Goal: Task Accomplishment & Management: Use online tool/utility

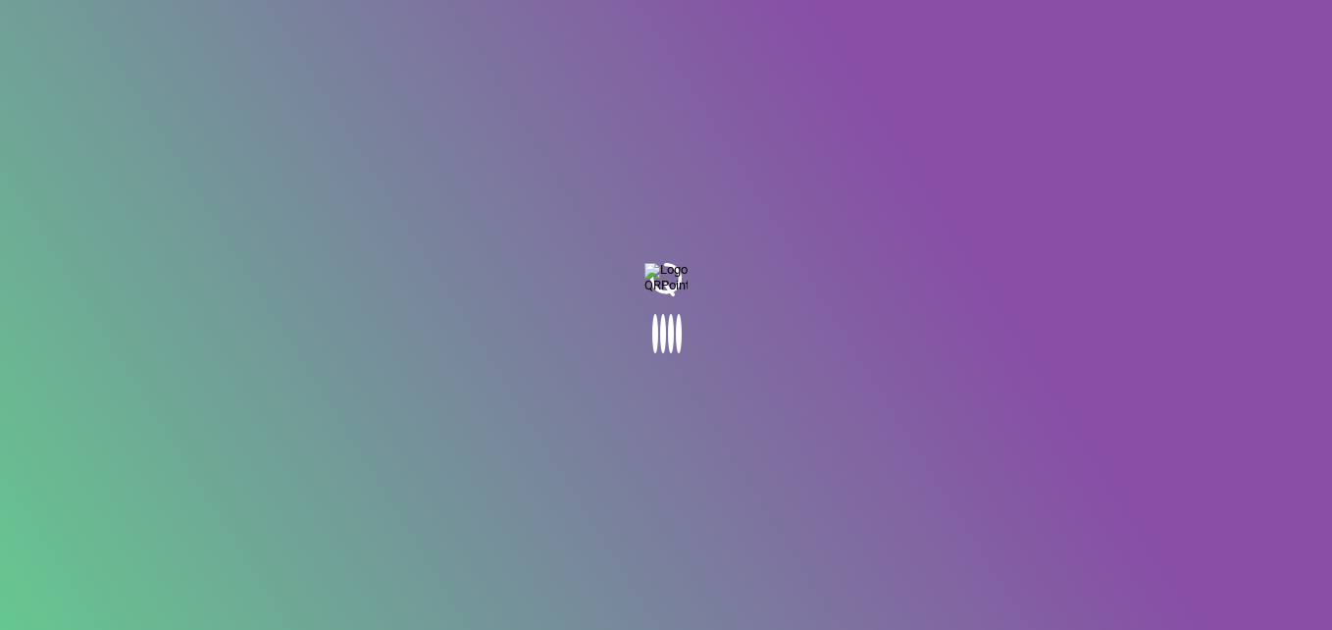
click at [398, 414] on body at bounding box center [666, 315] width 1332 height 630
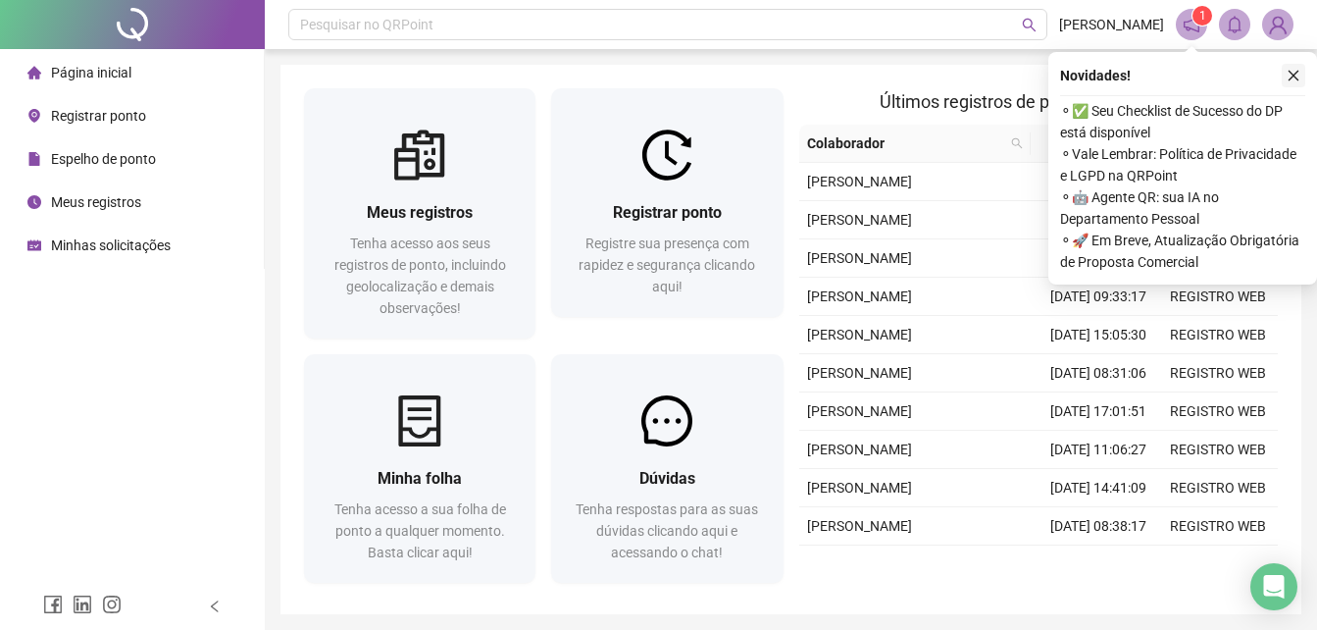
click at [1299, 71] on icon "close" at bounding box center [1294, 76] width 14 height 14
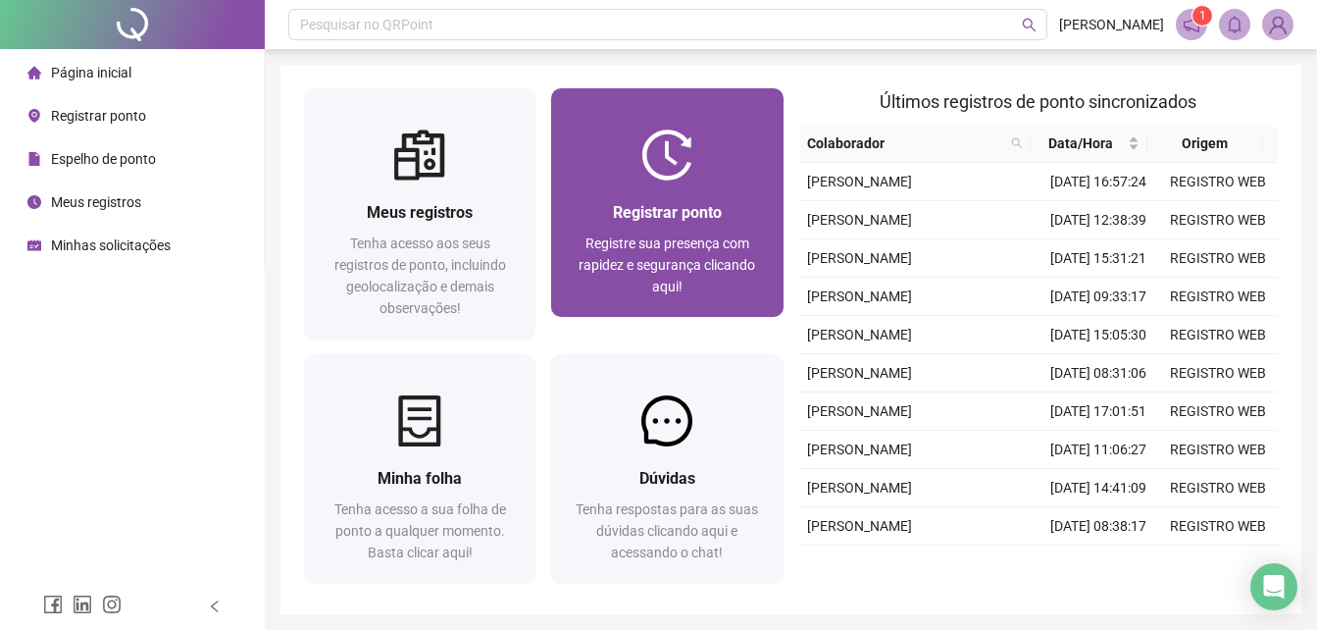
click at [676, 237] on span "Registre sua presença com rapidez e segurança clicando aqui!" at bounding box center [667, 264] width 177 height 59
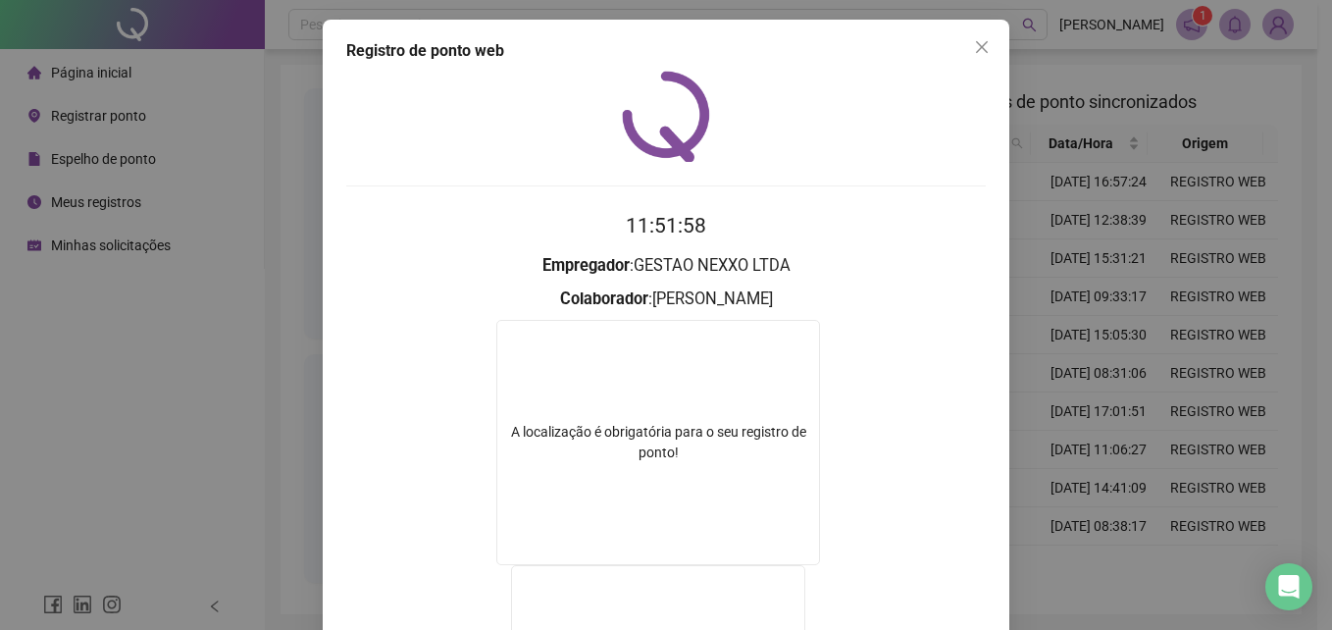
click at [1155, 220] on div "Registro de ponto web 11:51:58 Empregador : GESTAO NEXXO LTDA Colaborador : [PE…" at bounding box center [666, 315] width 1332 height 630
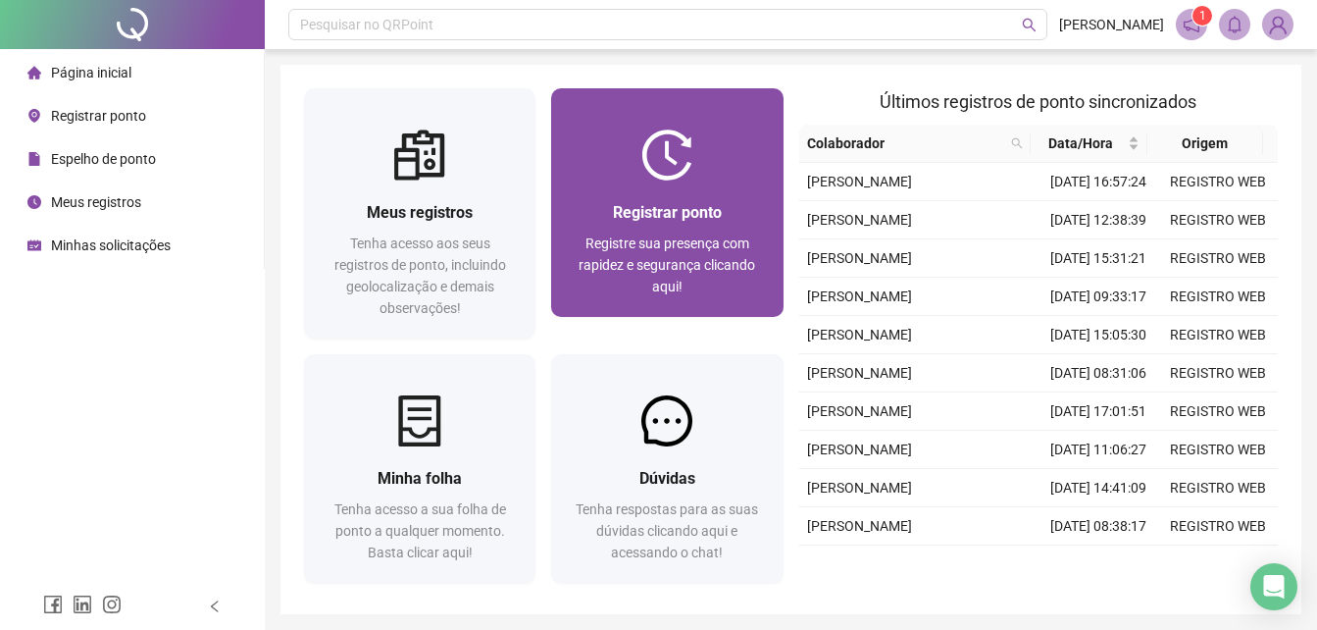
click at [694, 235] on span "Registre sua presença com rapidez e segurança clicando aqui!" at bounding box center [667, 264] width 177 height 59
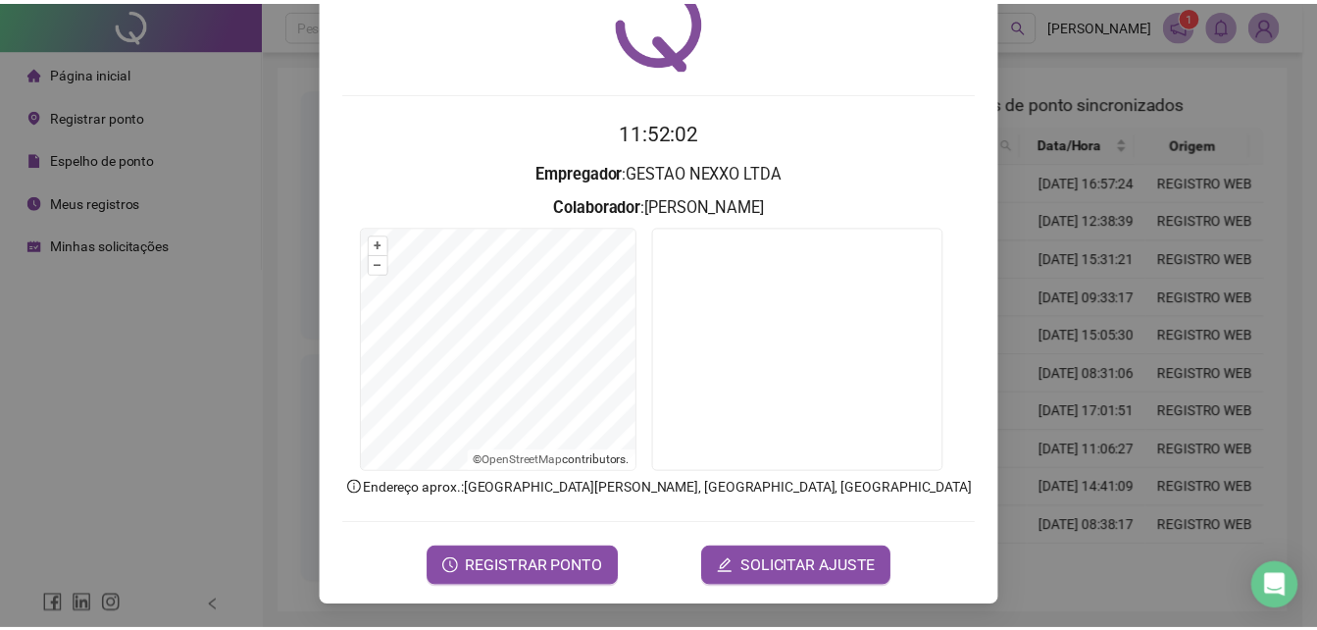
scroll to position [92, 0]
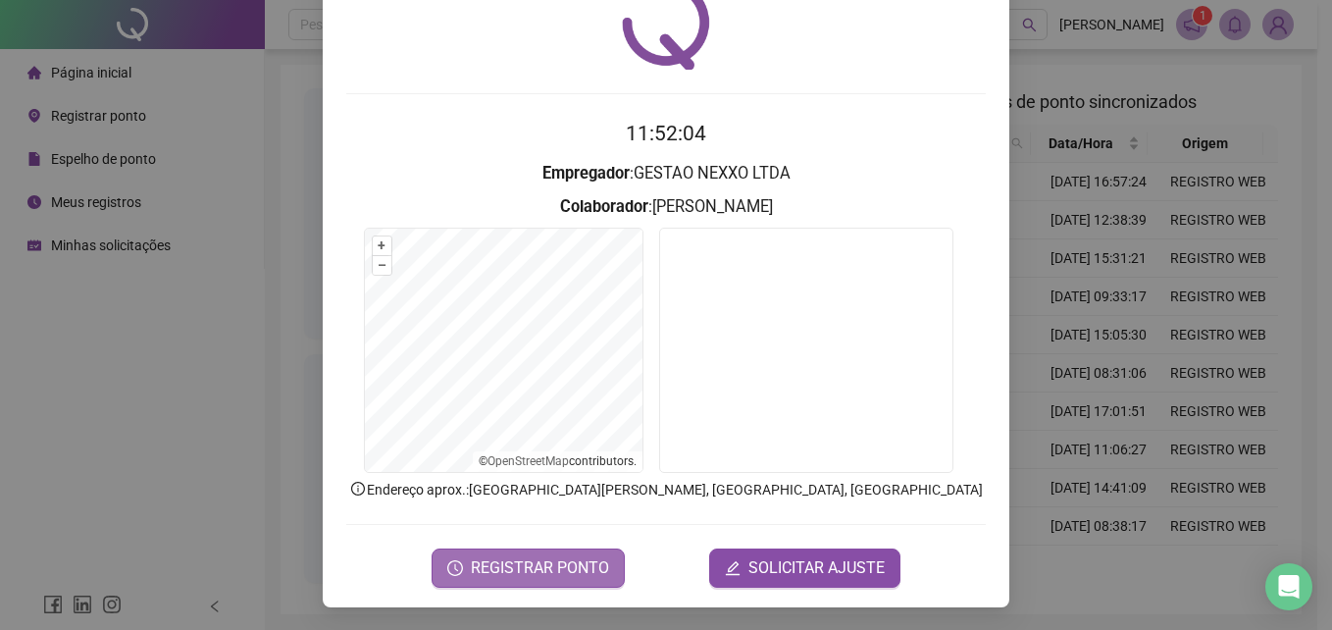
click at [535, 578] on span "REGISTRAR PONTO" at bounding box center [540, 568] width 138 height 24
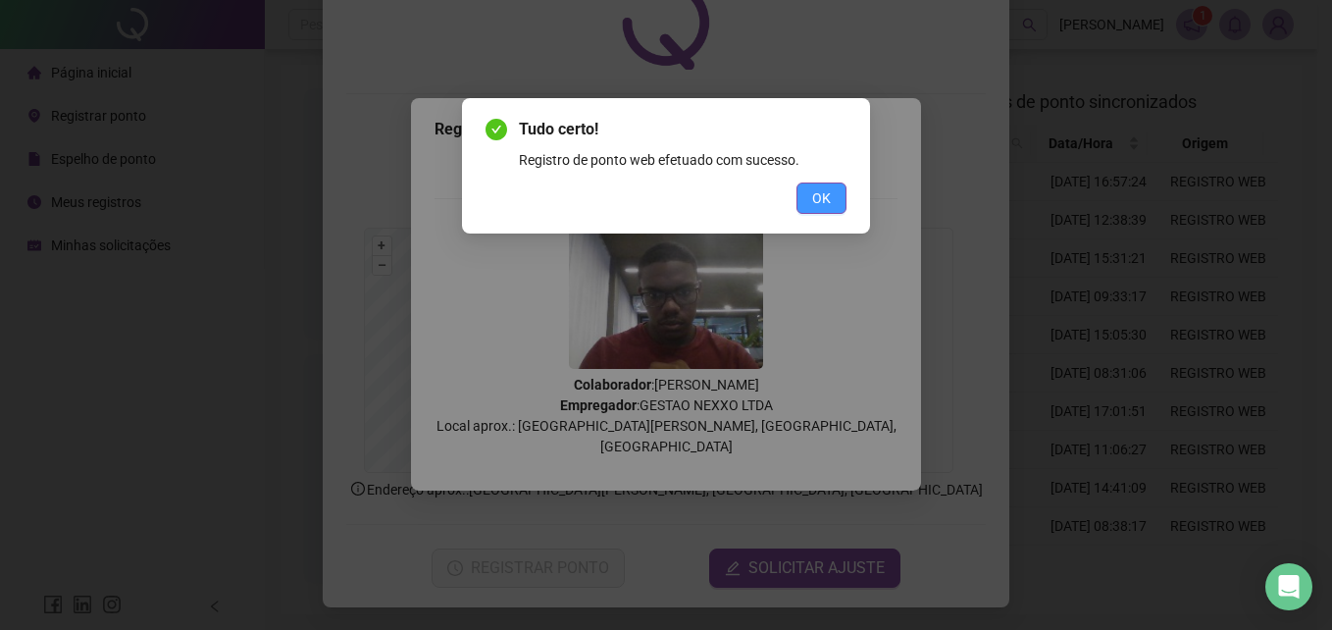
click at [839, 199] on button "OK" at bounding box center [821, 197] width 50 height 31
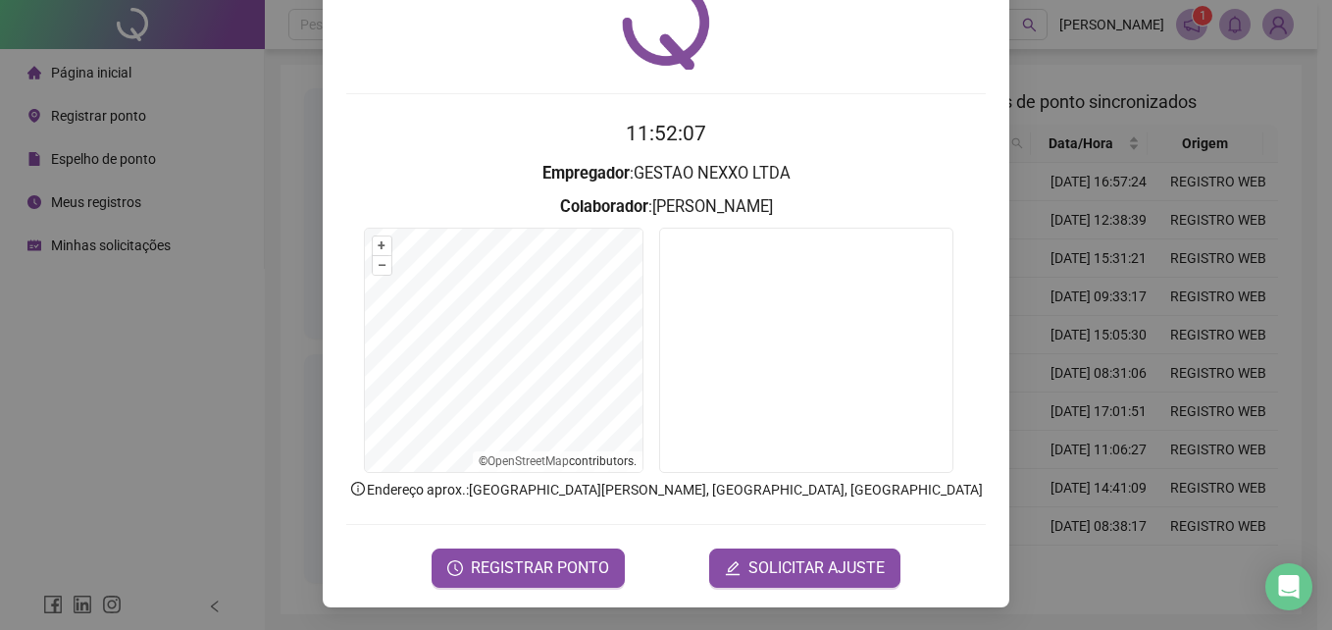
click at [1116, 264] on div "Registro de ponto web 11:52:07 Empregador : GESTAO NEXXO LTDA Colaborador : [PE…" at bounding box center [666, 315] width 1332 height 630
